Goal: Find specific page/section

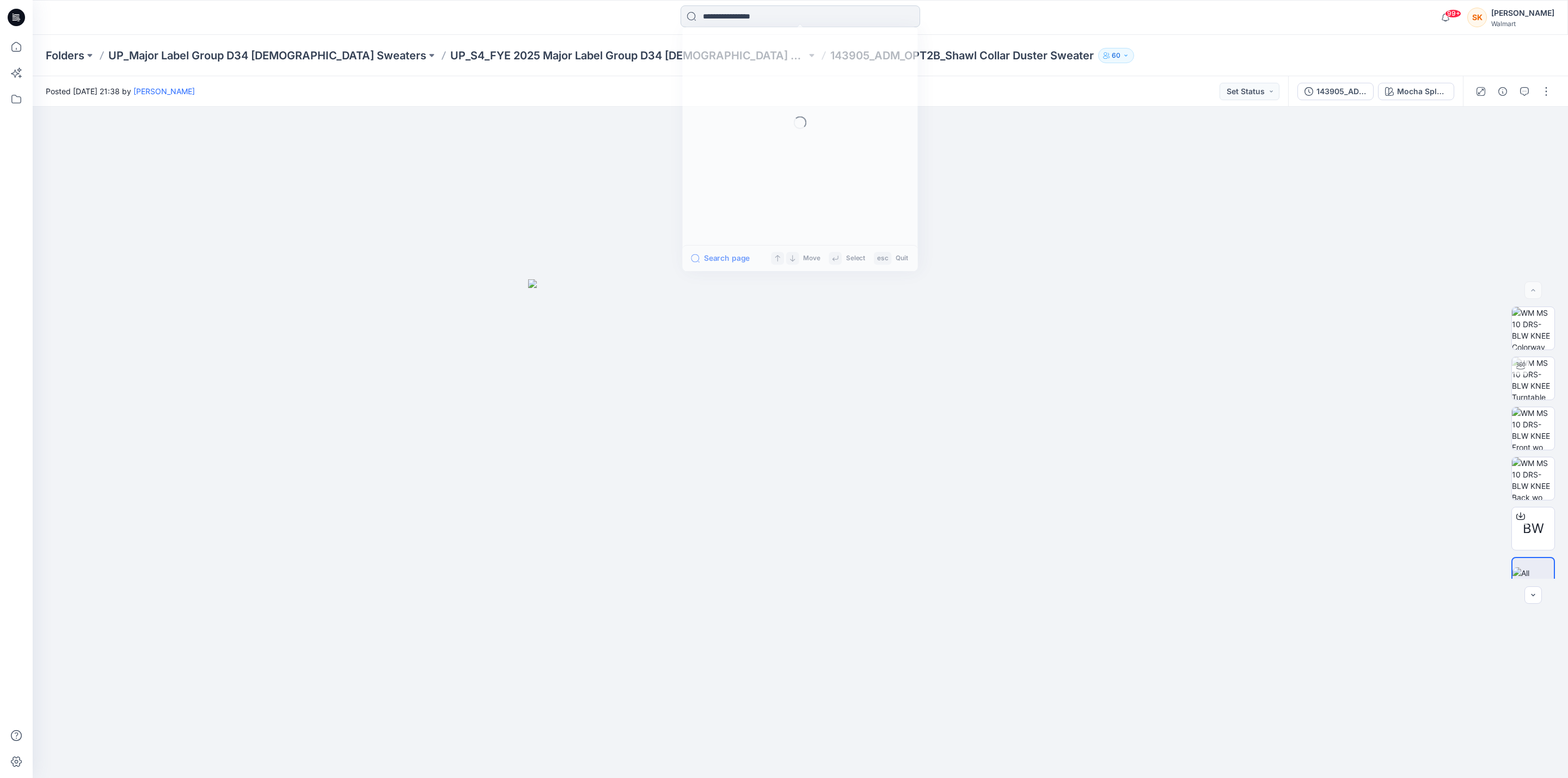
click at [743, 16] on input at bounding box center [801, 16] width 240 height 22
paste input "********"
type input "********"
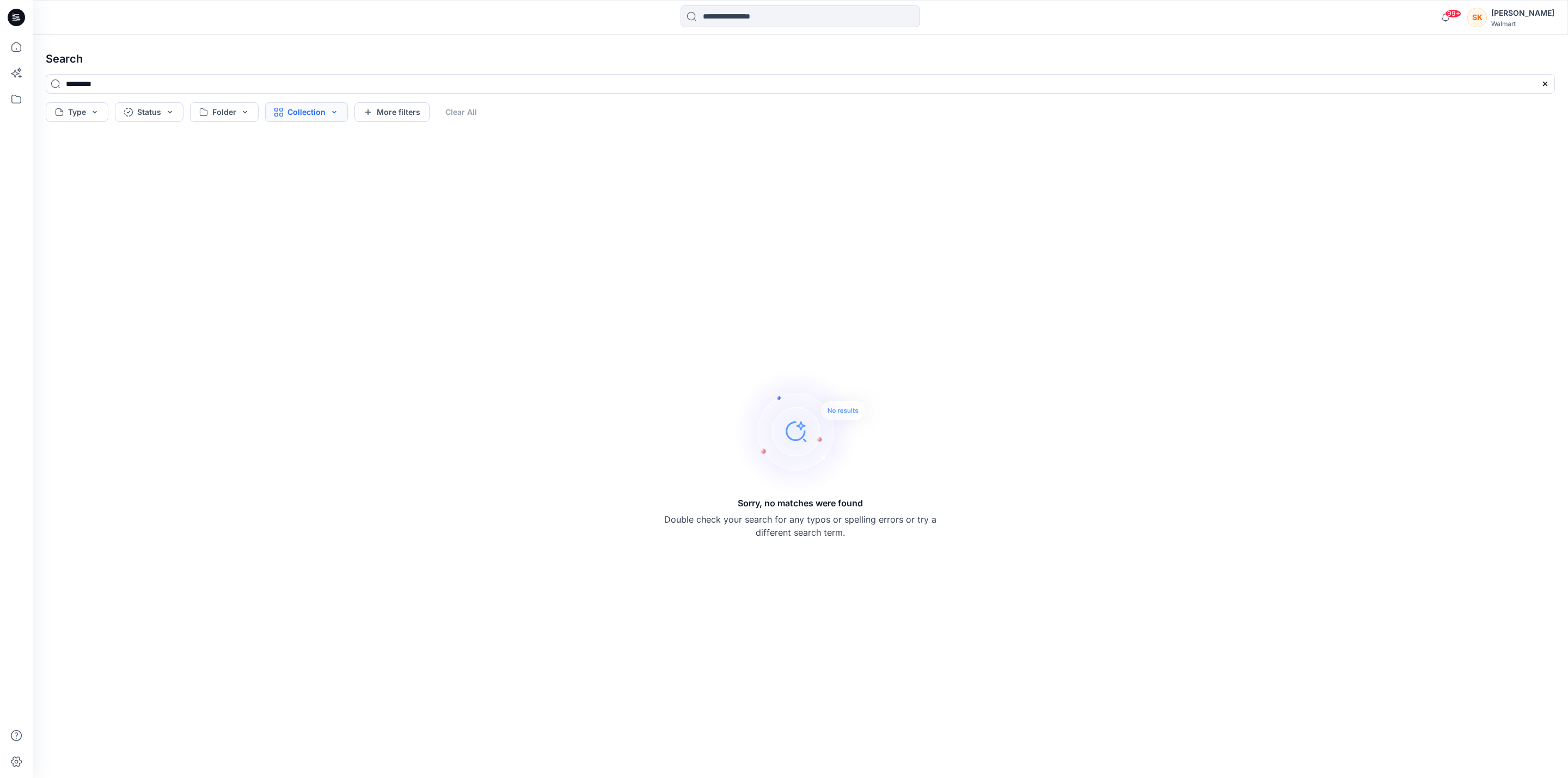
click at [299, 108] on button "Collection" at bounding box center [306, 112] width 82 height 20
click at [17, 92] on icon at bounding box center [16, 99] width 24 height 24
click at [80, 84] on div at bounding box center [104, 85] width 124 height 22
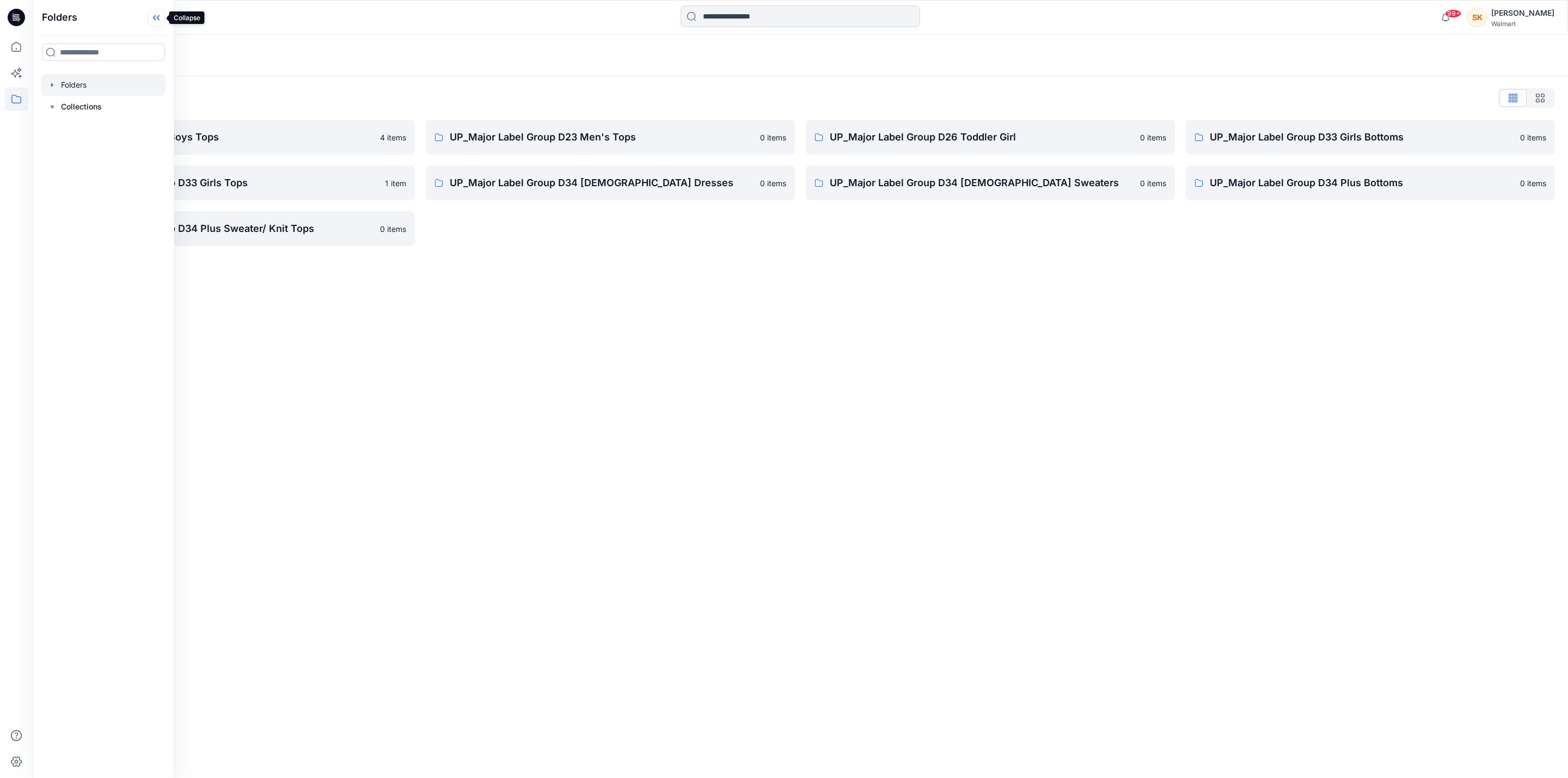
click at [155, 25] on icon at bounding box center [157, 18] width 18 height 18
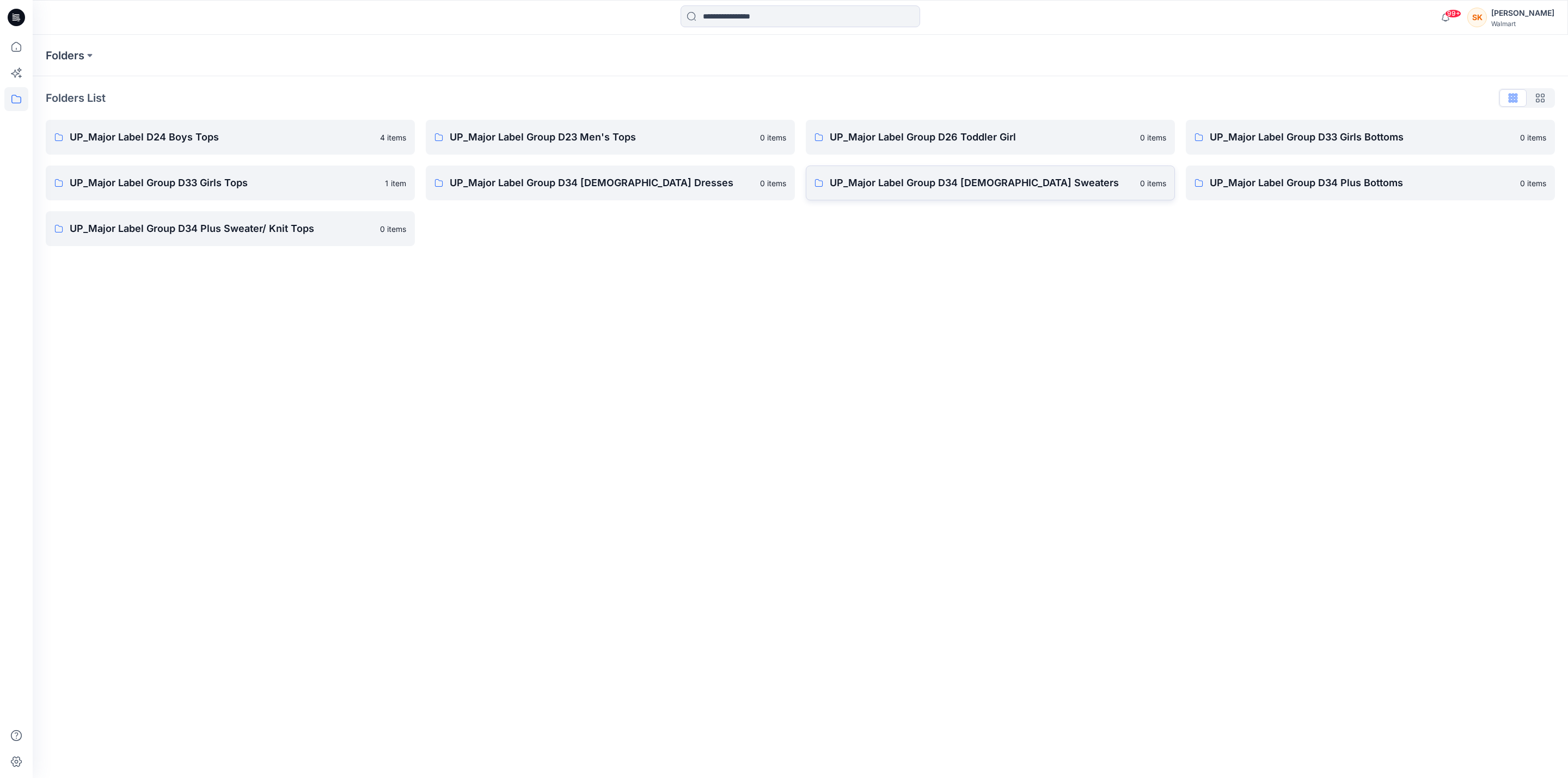
click at [1022, 180] on p "UP_Major Label Group D34 [DEMOGRAPHIC_DATA] Sweaters" at bounding box center [982, 183] width 304 height 15
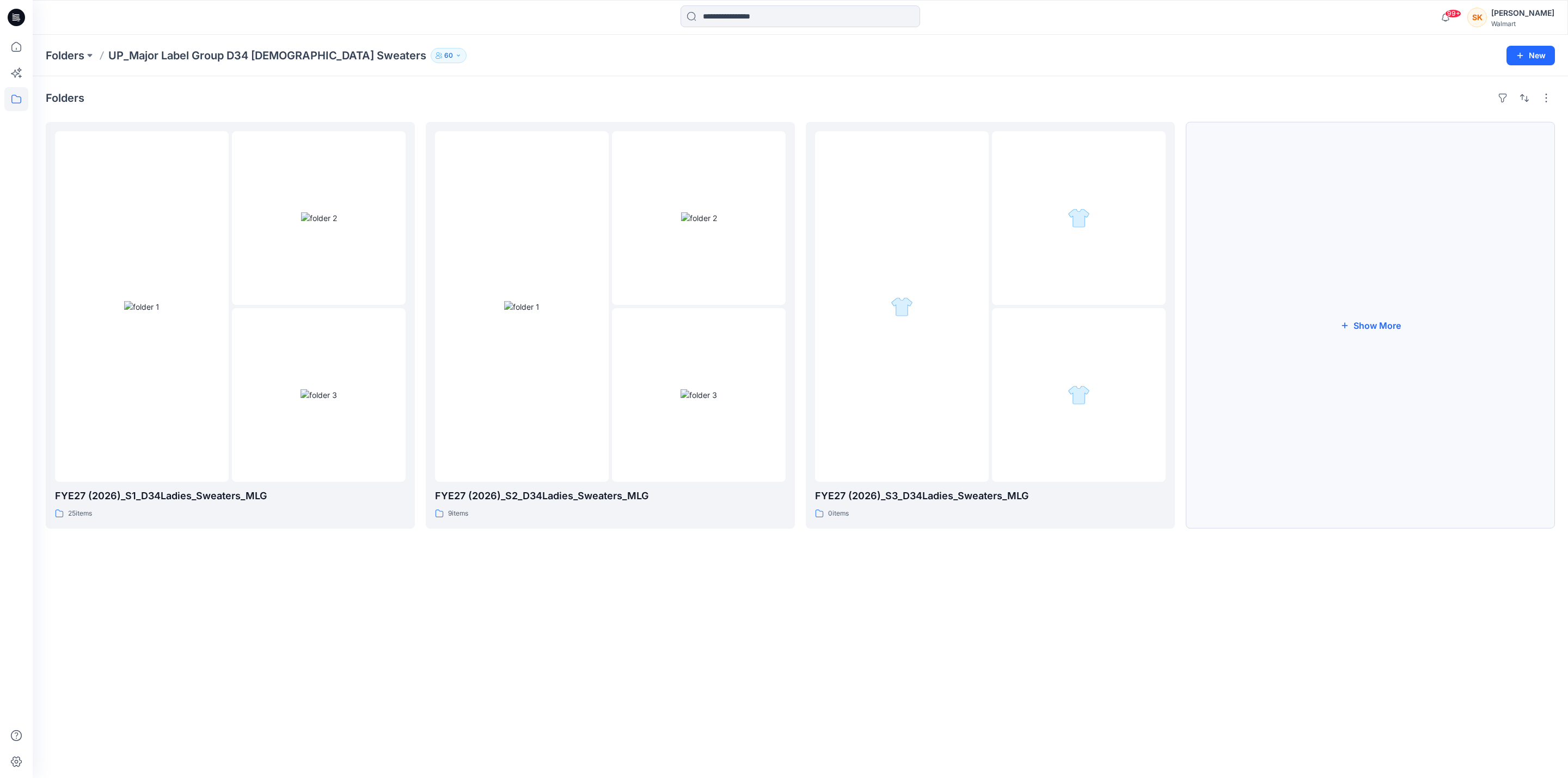
click at [1343, 333] on button "Show More" at bounding box center [1370, 325] width 369 height 407
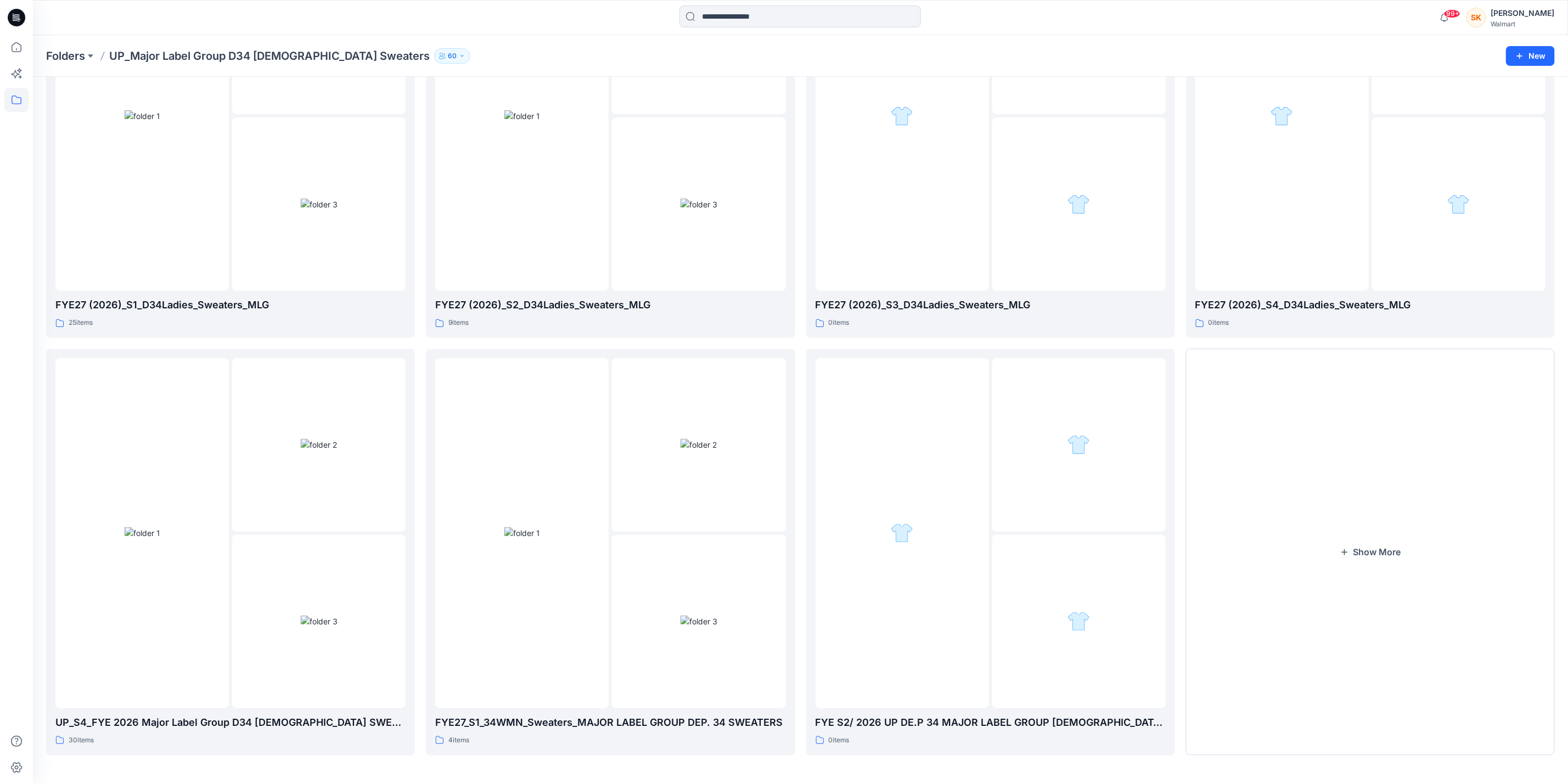
scroll to position [193, 0]
click at [1340, 558] on button "Show More" at bounding box center [1370, 551] width 369 height 406
click at [1344, 548] on icon "button" at bounding box center [1344, 550] width 6 height 6
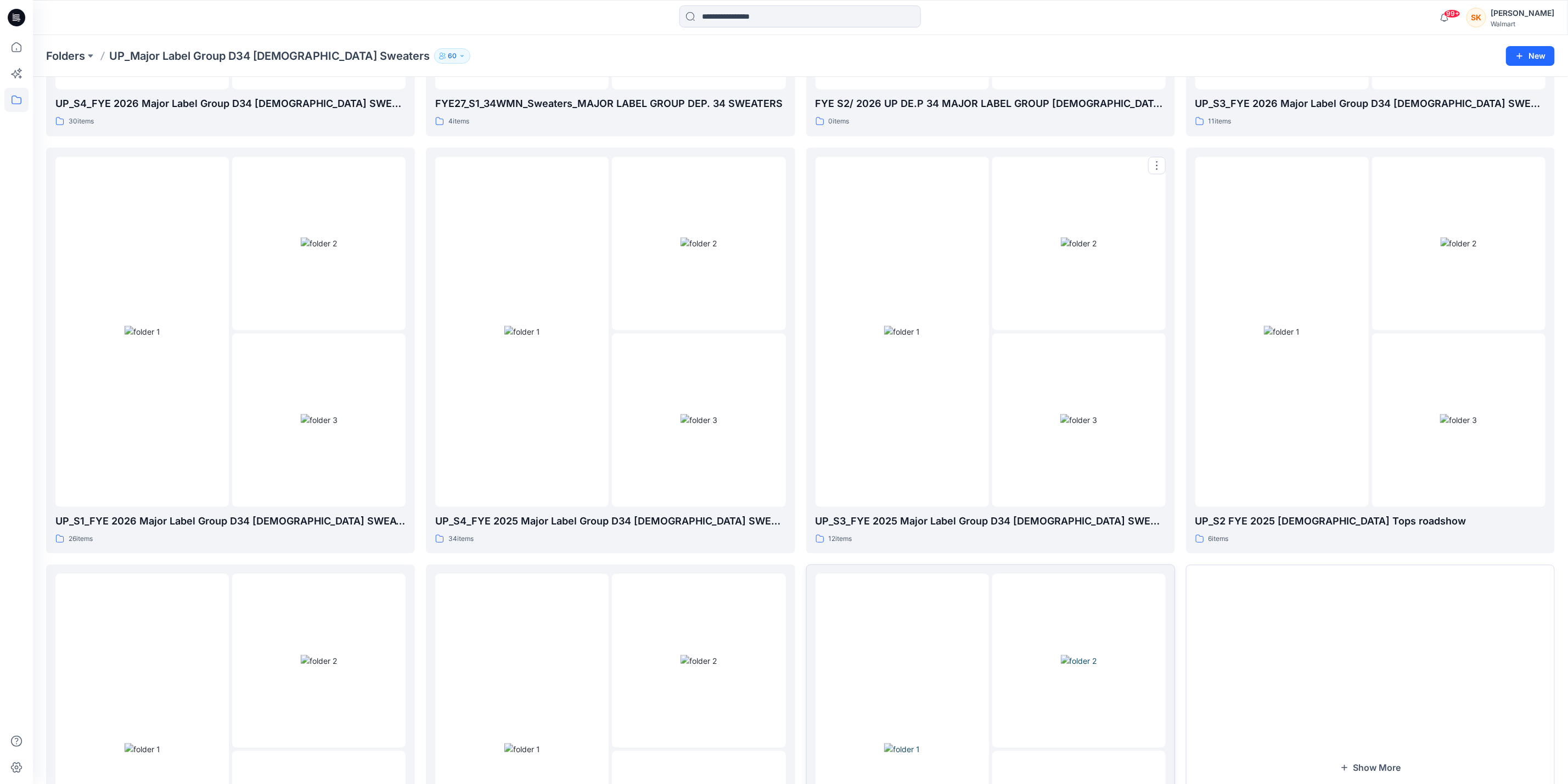
scroll to position [1028, 0]
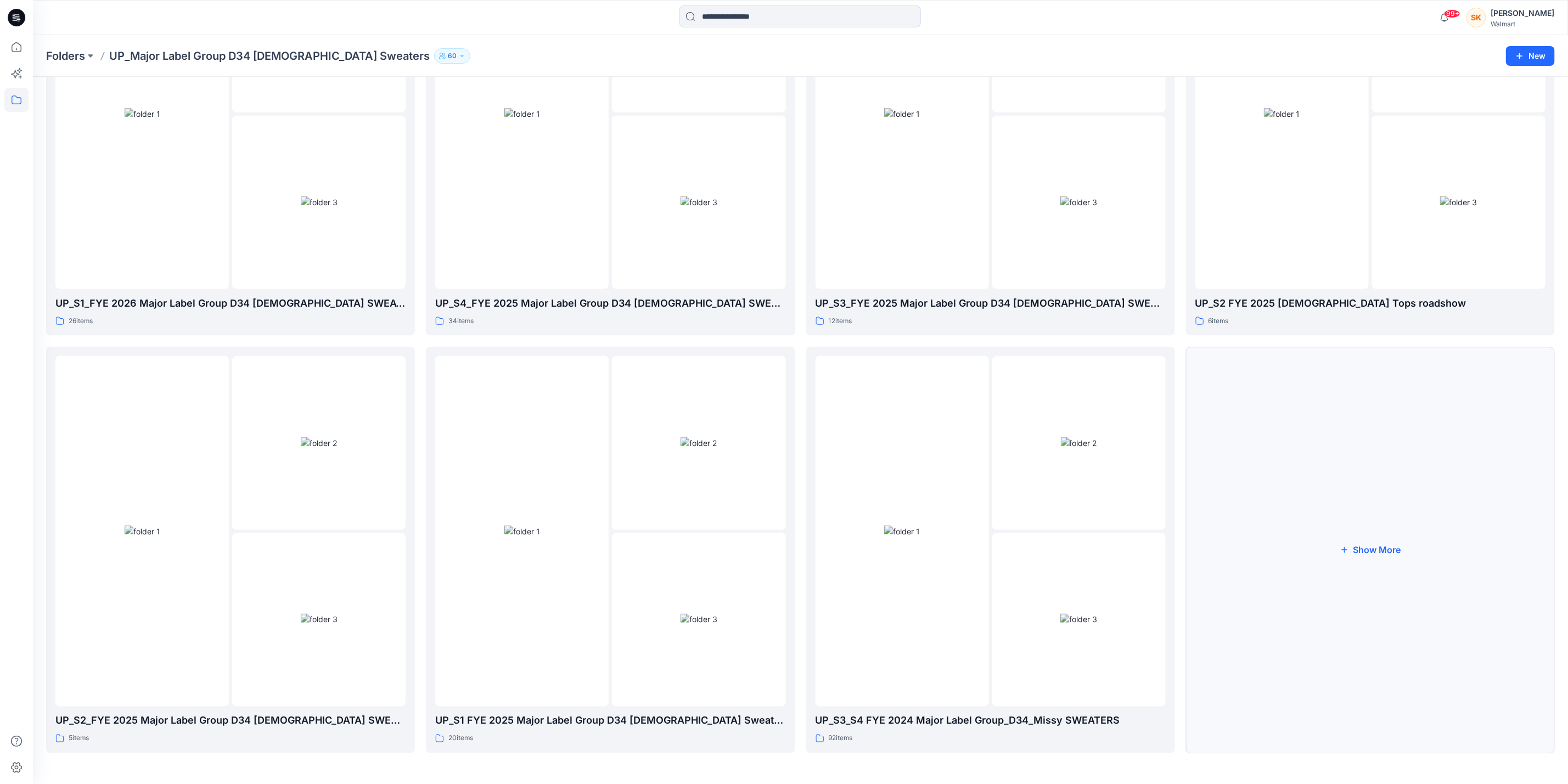
click at [1344, 553] on icon "button" at bounding box center [1343, 550] width 9 height 9
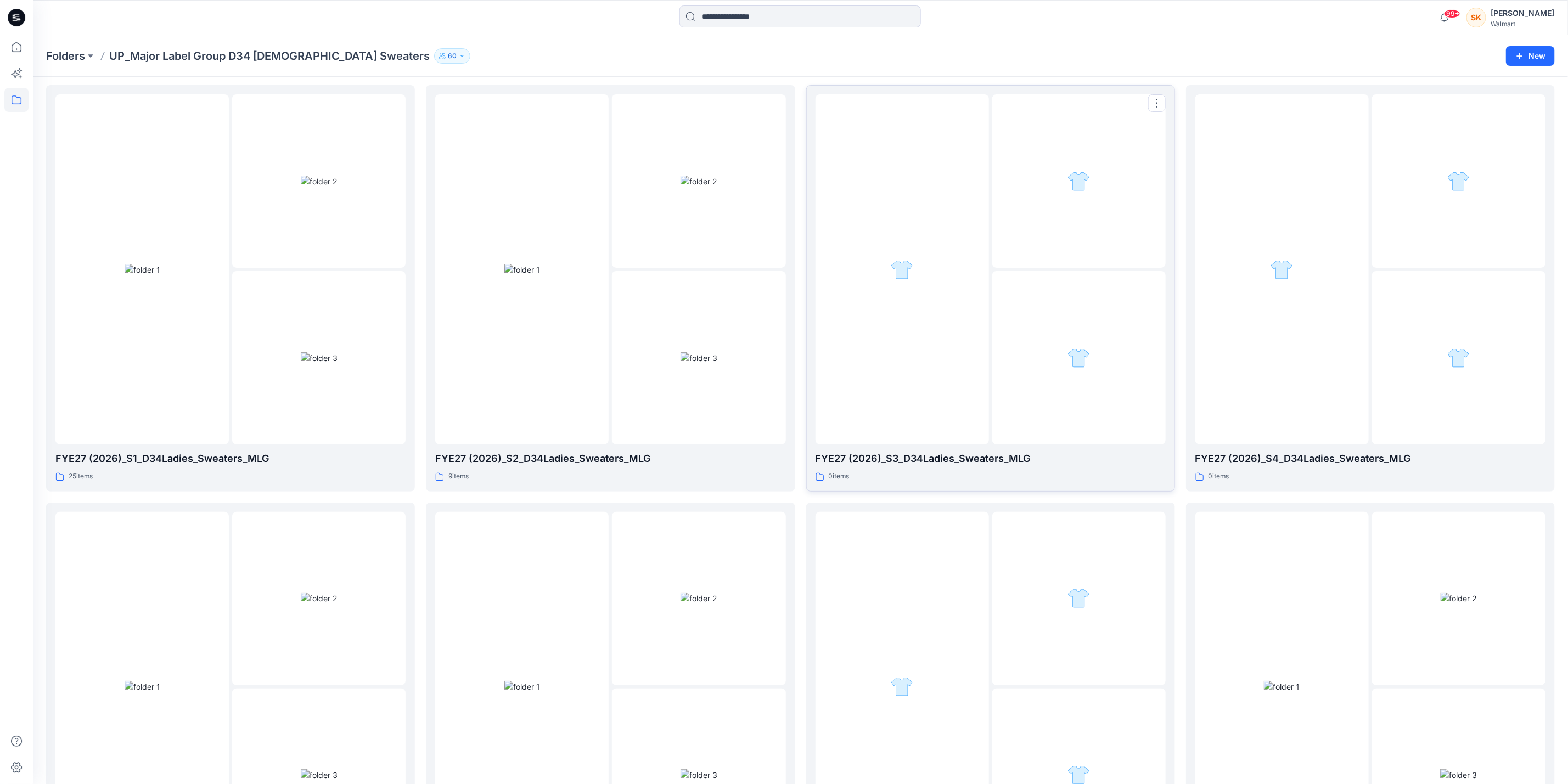
scroll to position [82, 0]
